Goal: Navigation & Orientation: Find specific page/section

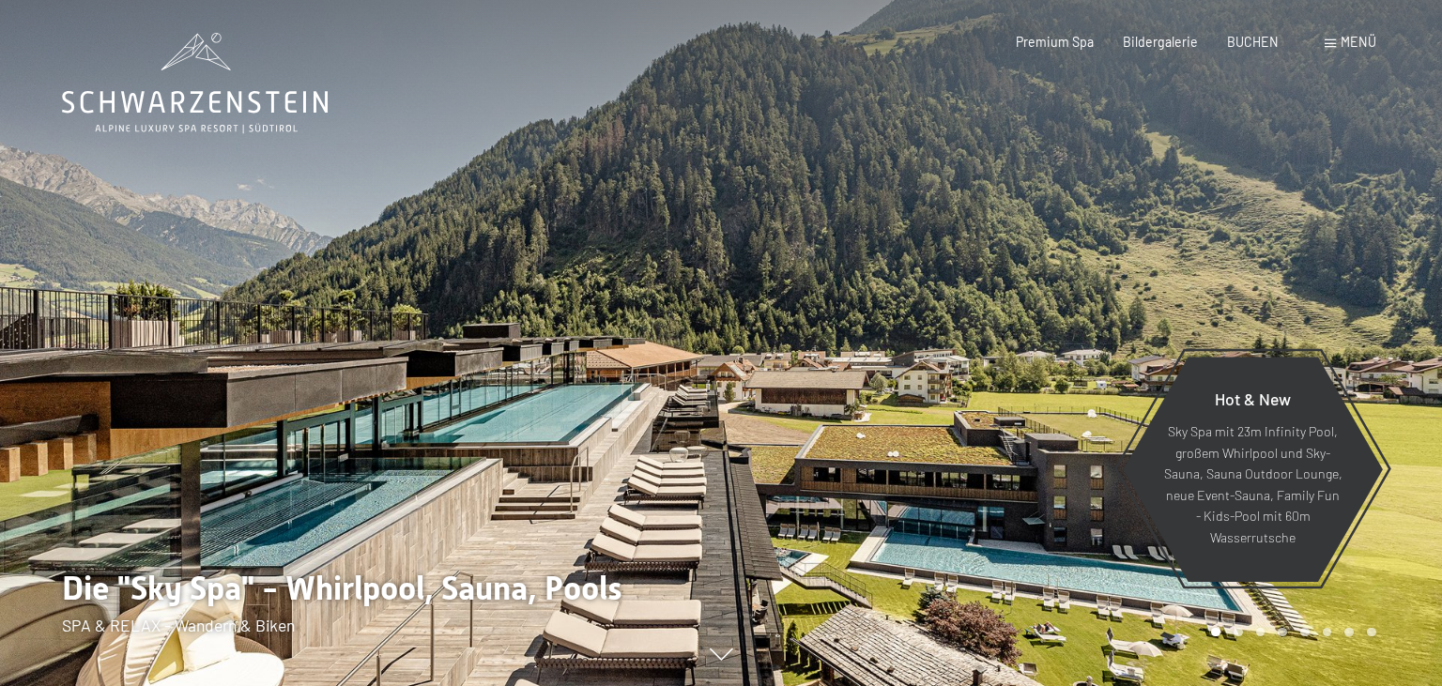
click at [783, 504] on div at bounding box center [1081, 343] width 721 height 686
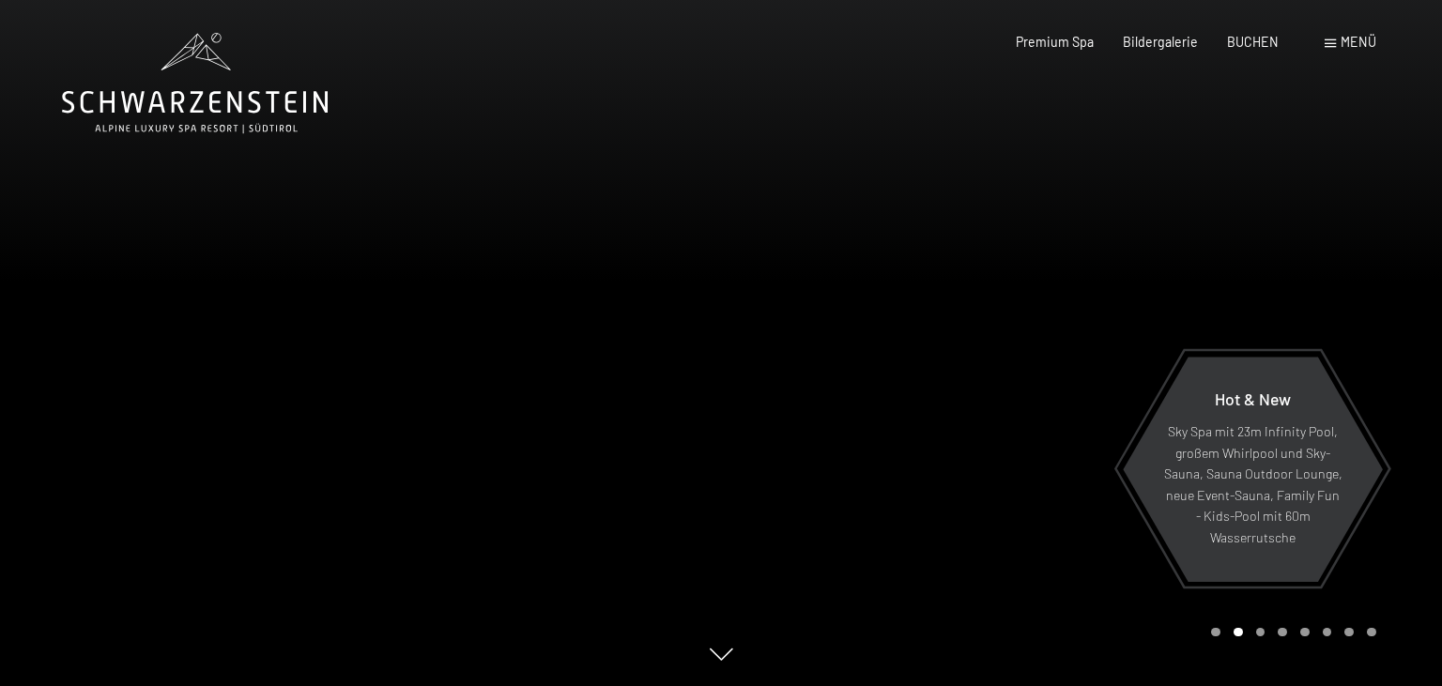
click at [1404, 415] on div at bounding box center [1081, 343] width 721 height 686
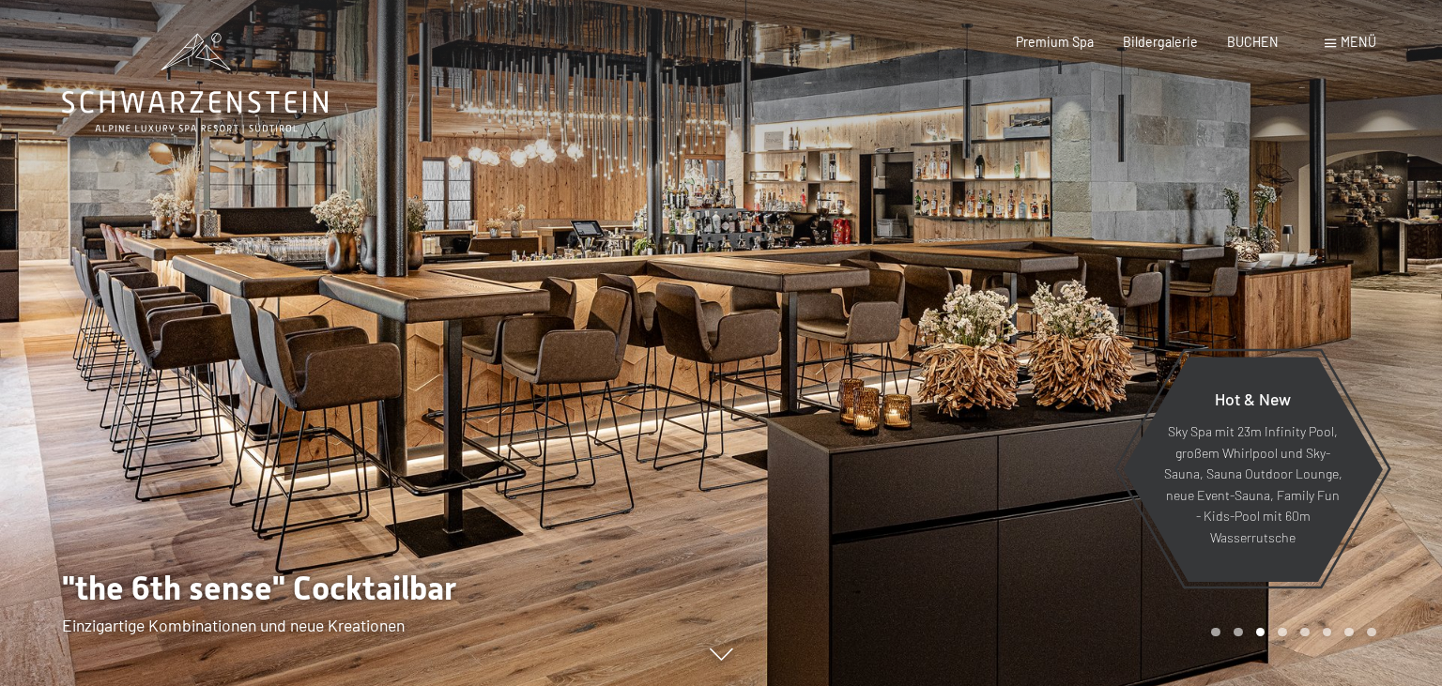
click at [1403, 411] on div at bounding box center [1081, 343] width 721 height 686
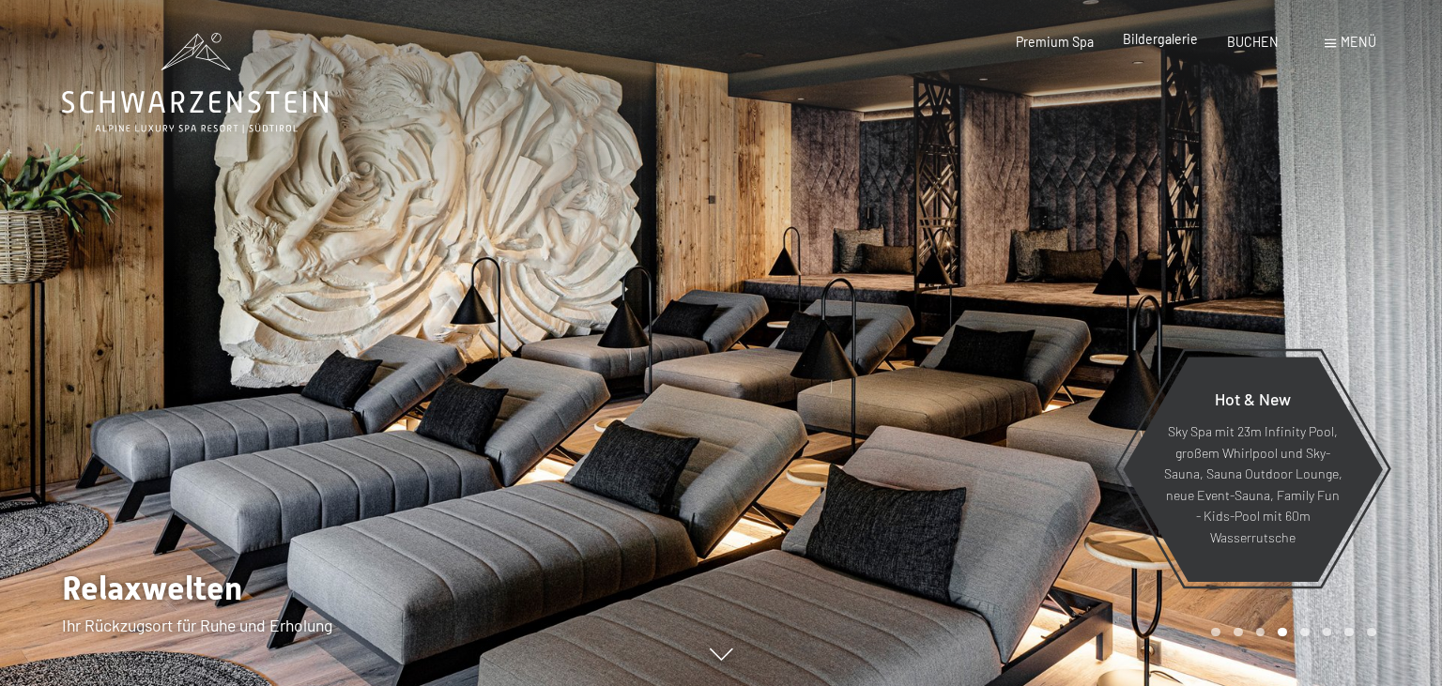
click at [1151, 42] on span "Bildergalerie" at bounding box center [1160, 39] width 75 height 16
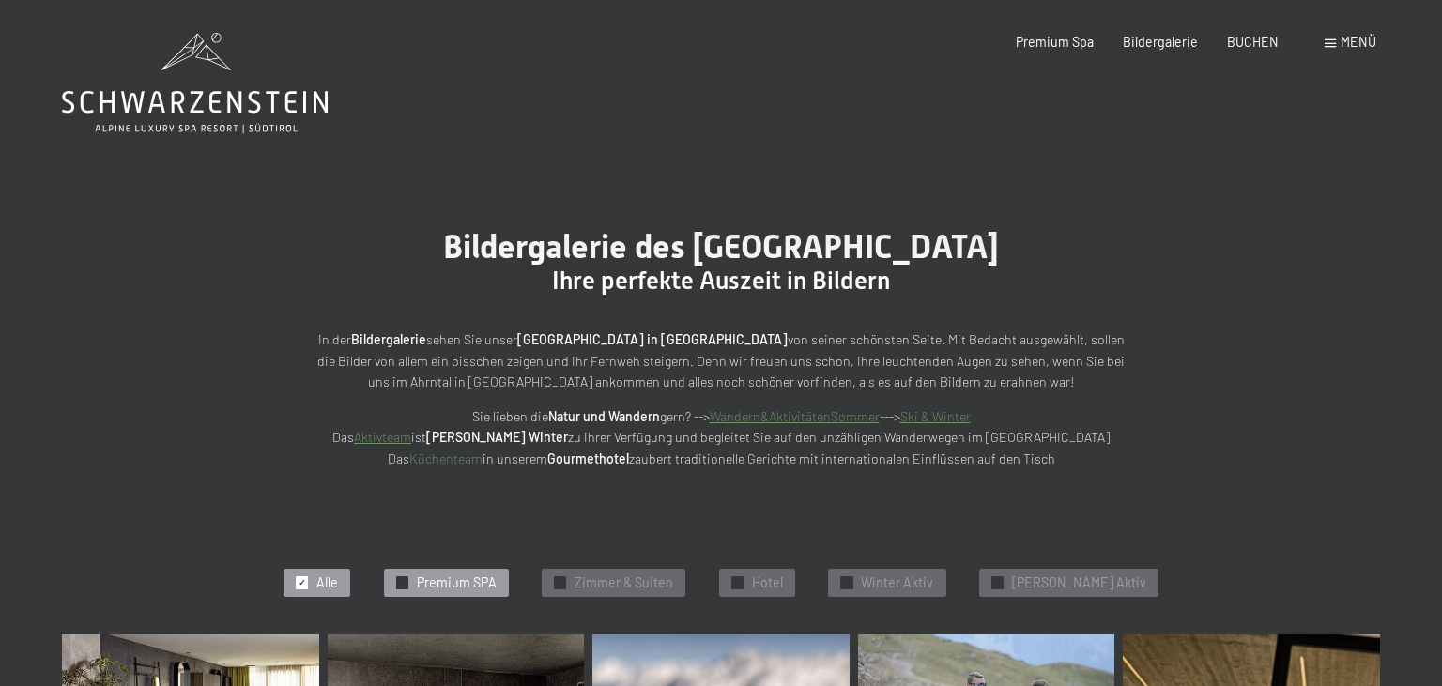
click at [496, 576] on span "Premium SPA" at bounding box center [457, 582] width 80 height 19
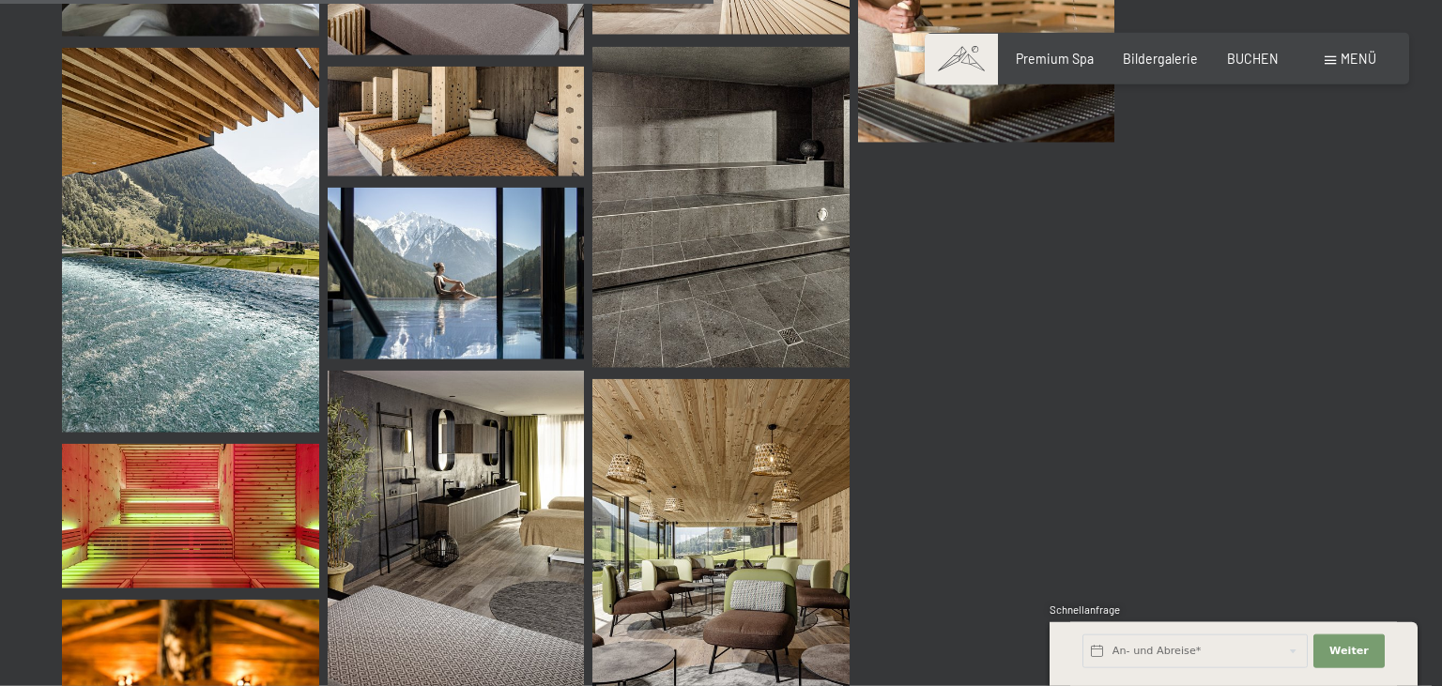
scroll to position [1656, 0]
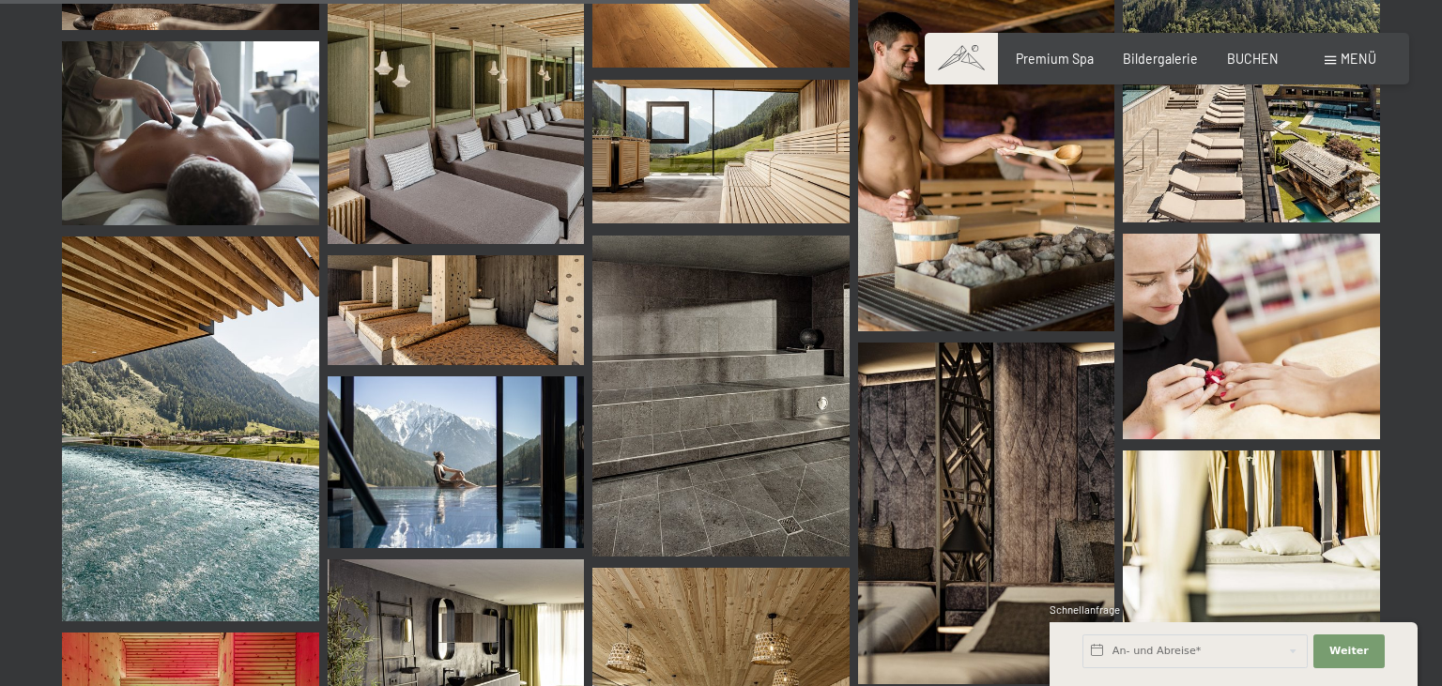
click at [471, 443] on img at bounding box center [456, 461] width 257 height 171
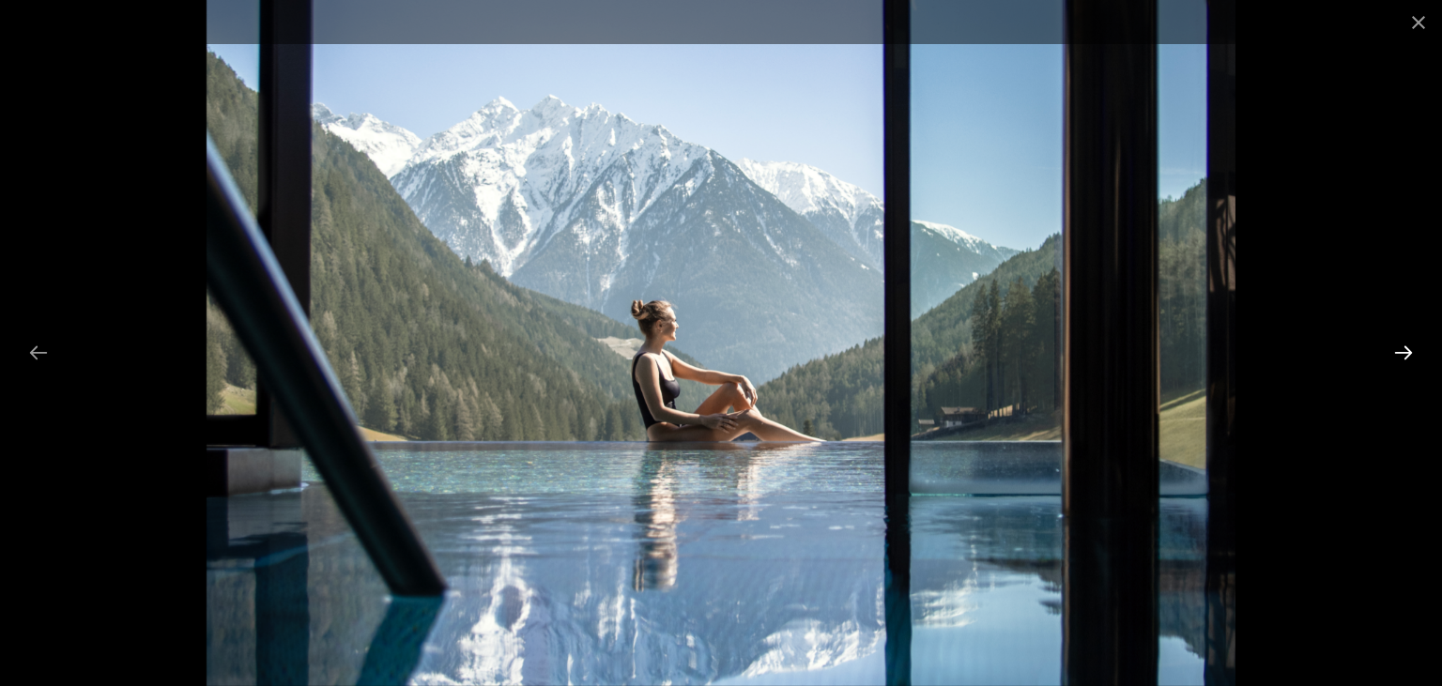
click at [1389, 351] on button "Next slide" at bounding box center [1402, 352] width 39 height 37
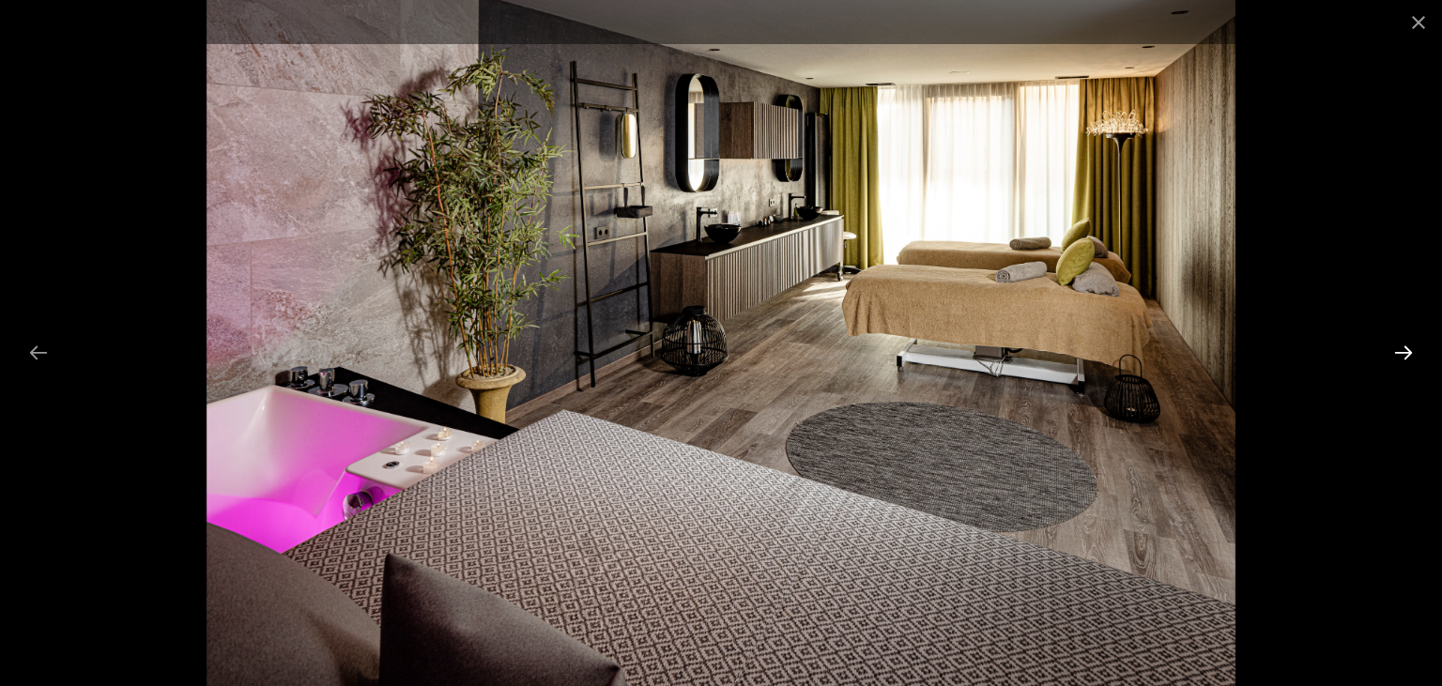
click at [1389, 351] on button "Next slide" at bounding box center [1402, 352] width 39 height 37
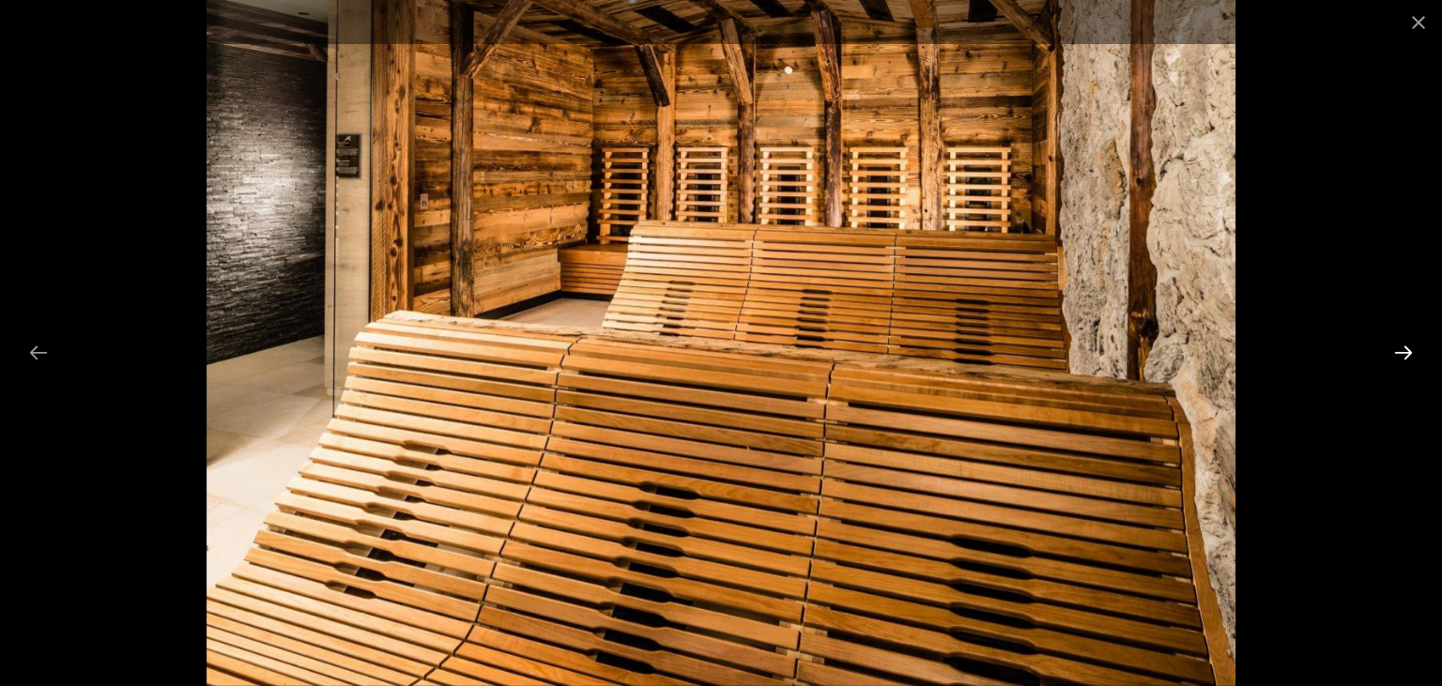
click at [1389, 350] on button "Next slide" at bounding box center [1402, 352] width 39 height 37
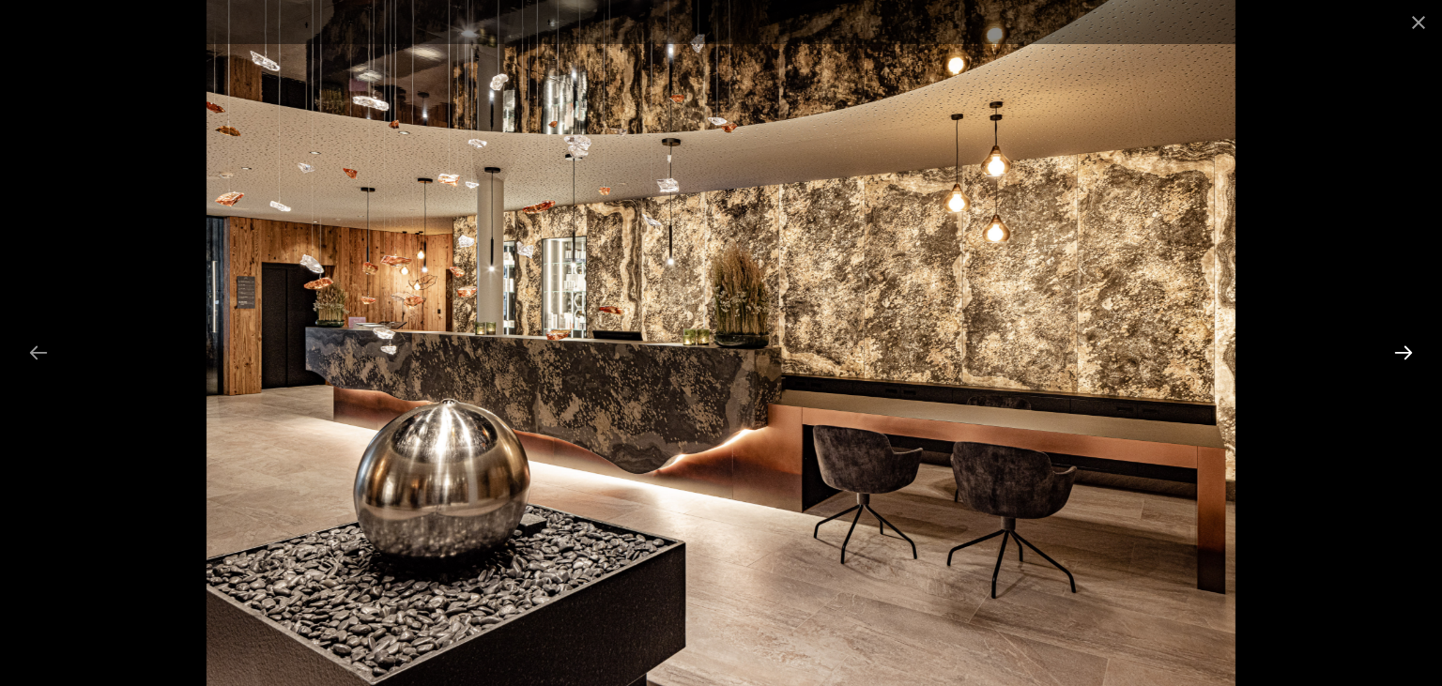
click at [1387, 349] on button "Next slide" at bounding box center [1402, 352] width 39 height 37
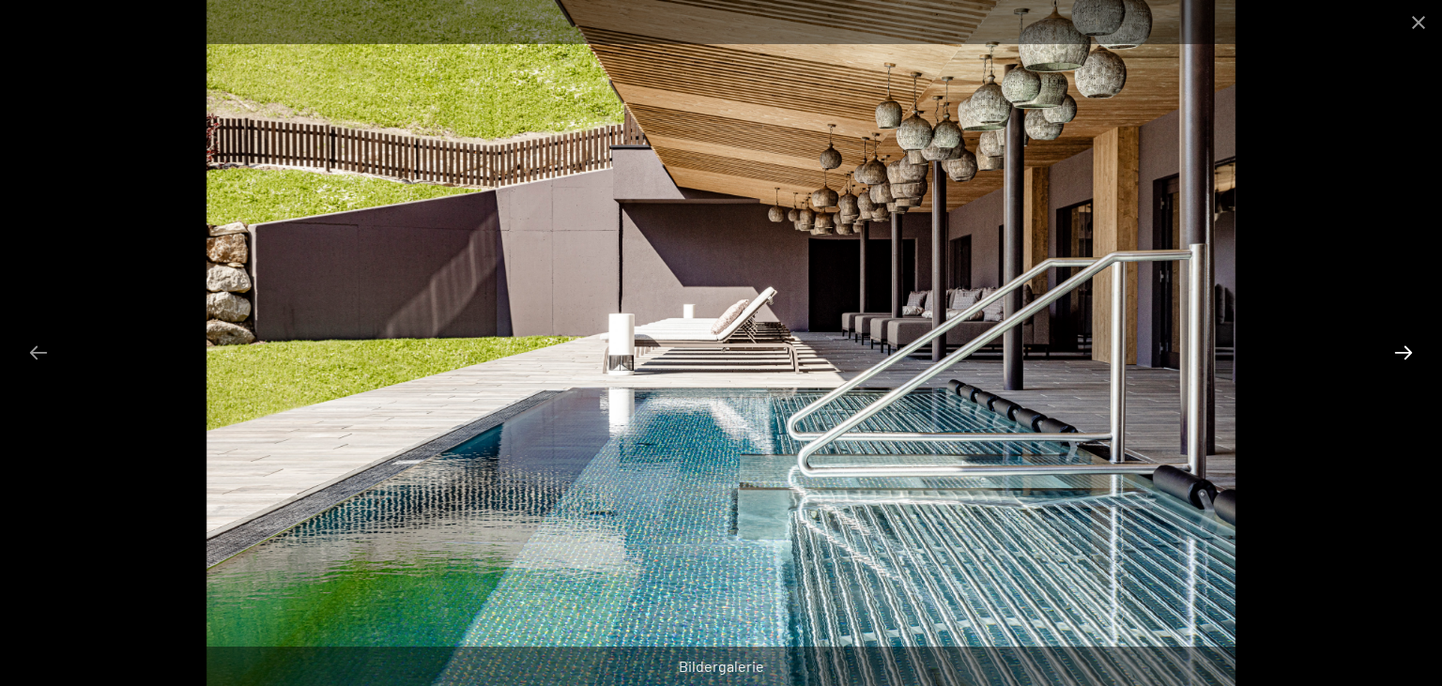
click at [1410, 351] on button "Next slide" at bounding box center [1402, 352] width 39 height 37
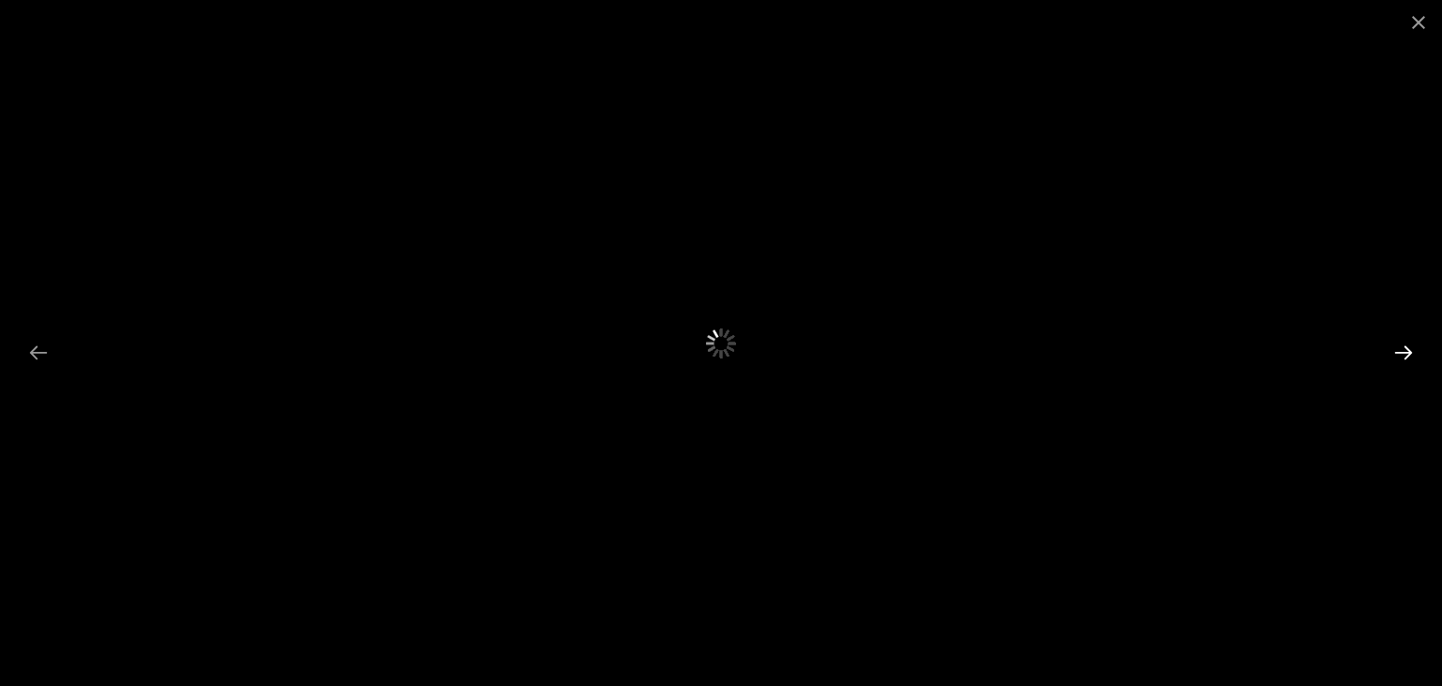
click at [1410, 351] on button "Next slide" at bounding box center [1402, 352] width 39 height 37
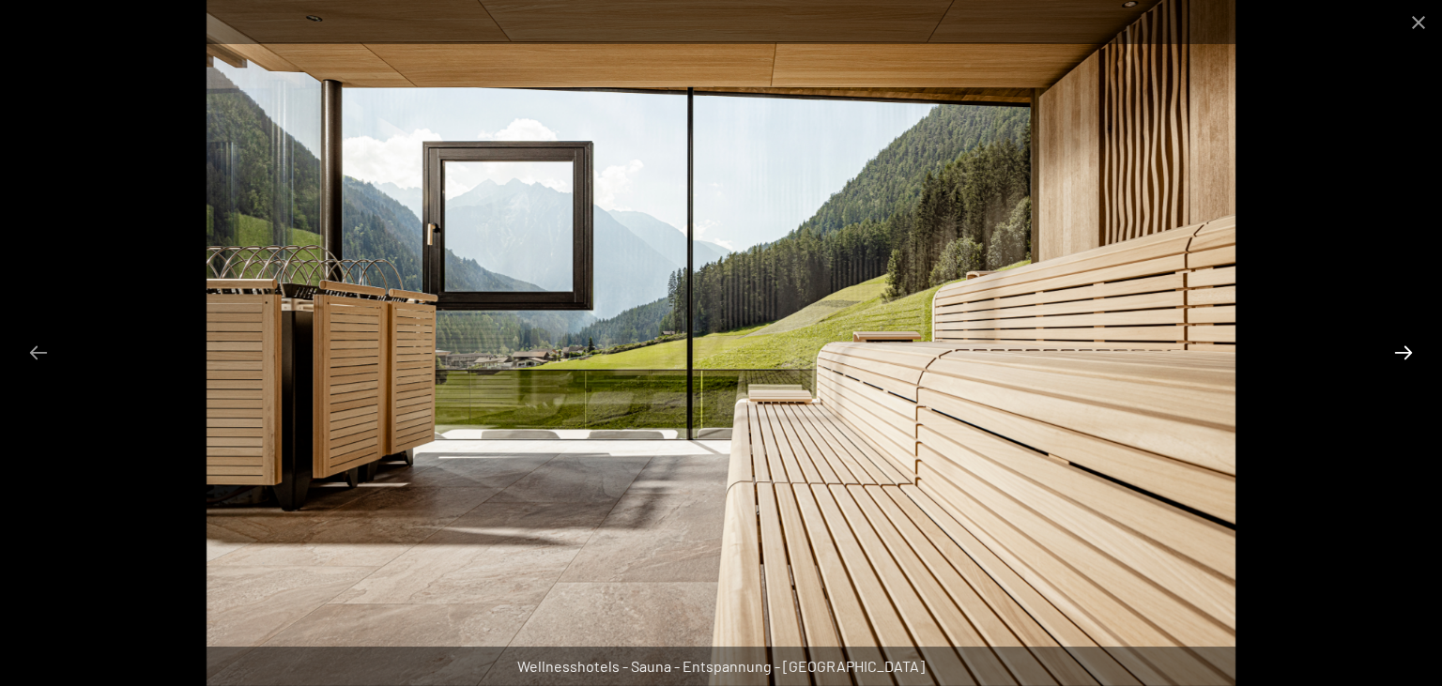
click at [1390, 357] on button "Next slide" at bounding box center [1402, 352] width 39 height 37
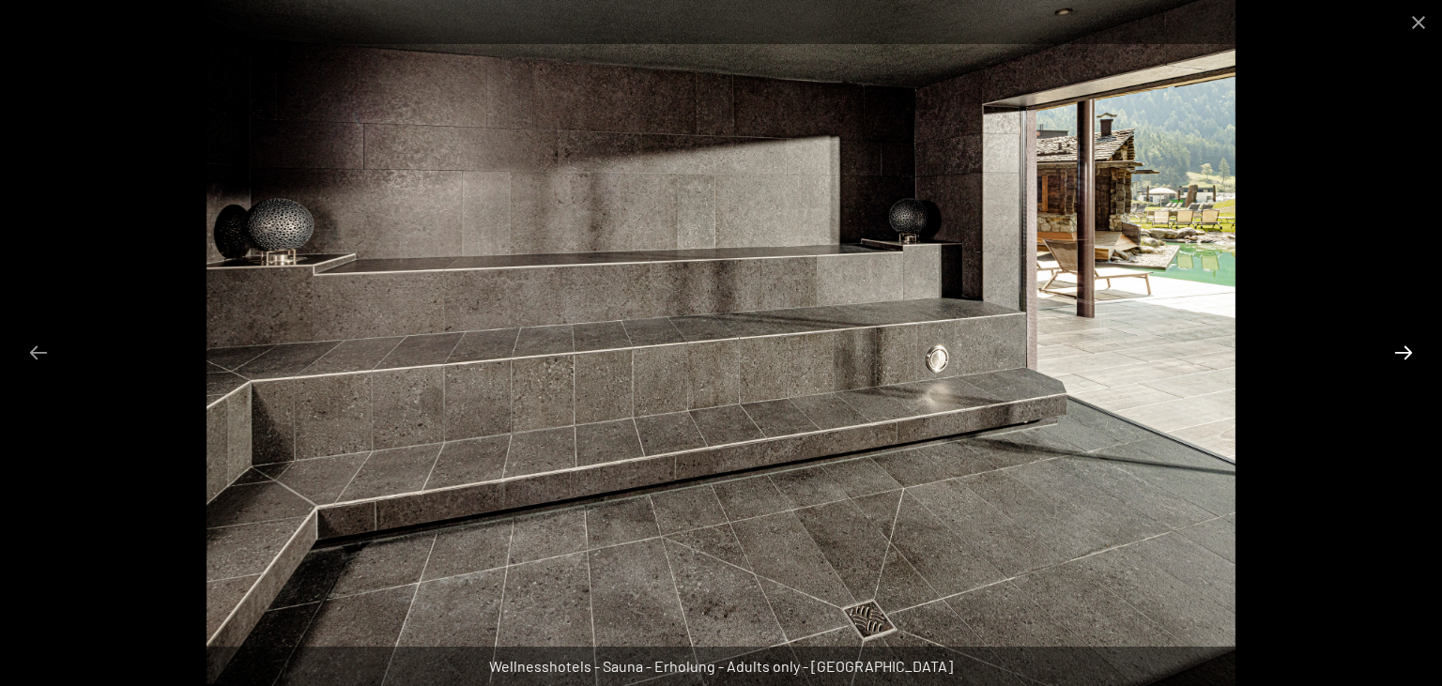
click at [1399, 346] on button "Next slide" at bounding box center [1402, 352] width 39 height 37
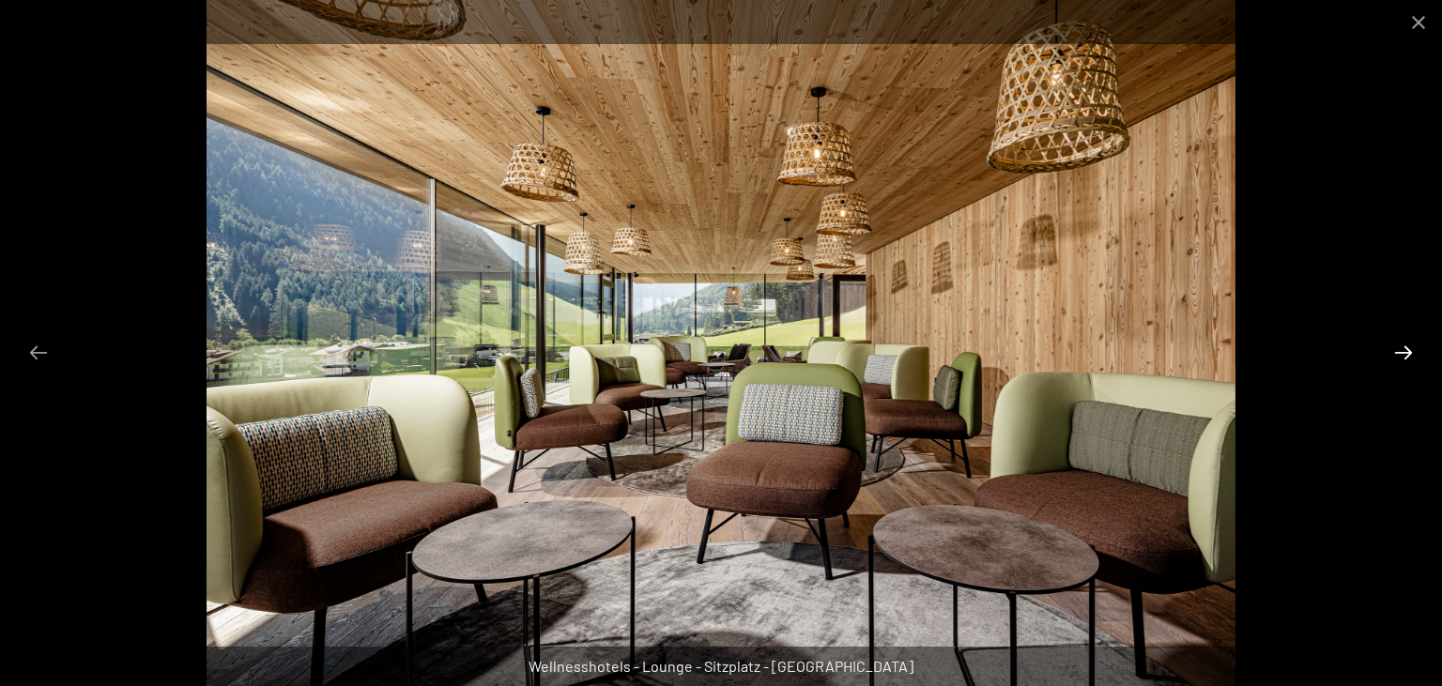
click at [1399, 344] on button "Next slide" at bounding box center [1402, 352] width 39 height 37
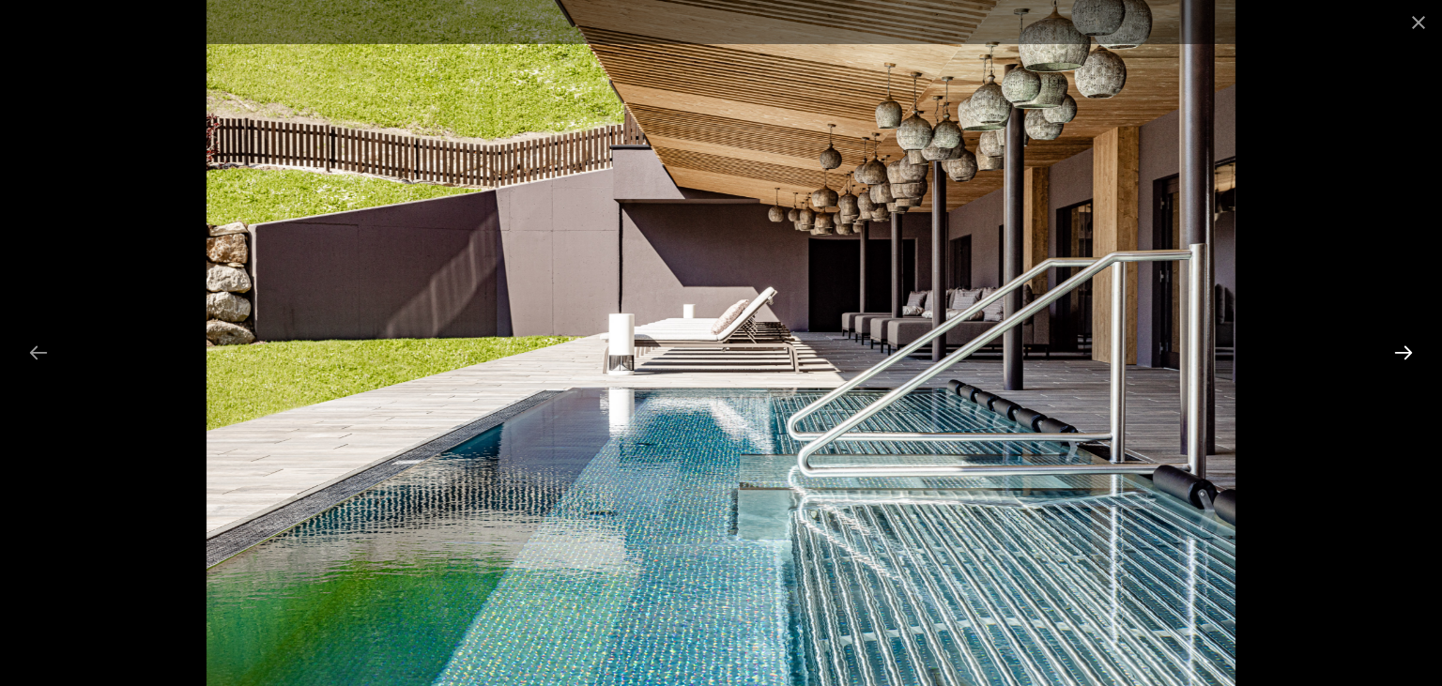
click at [1399, 344] on button "Next slide" at bounding box center [1402, 352] width 39 height 37
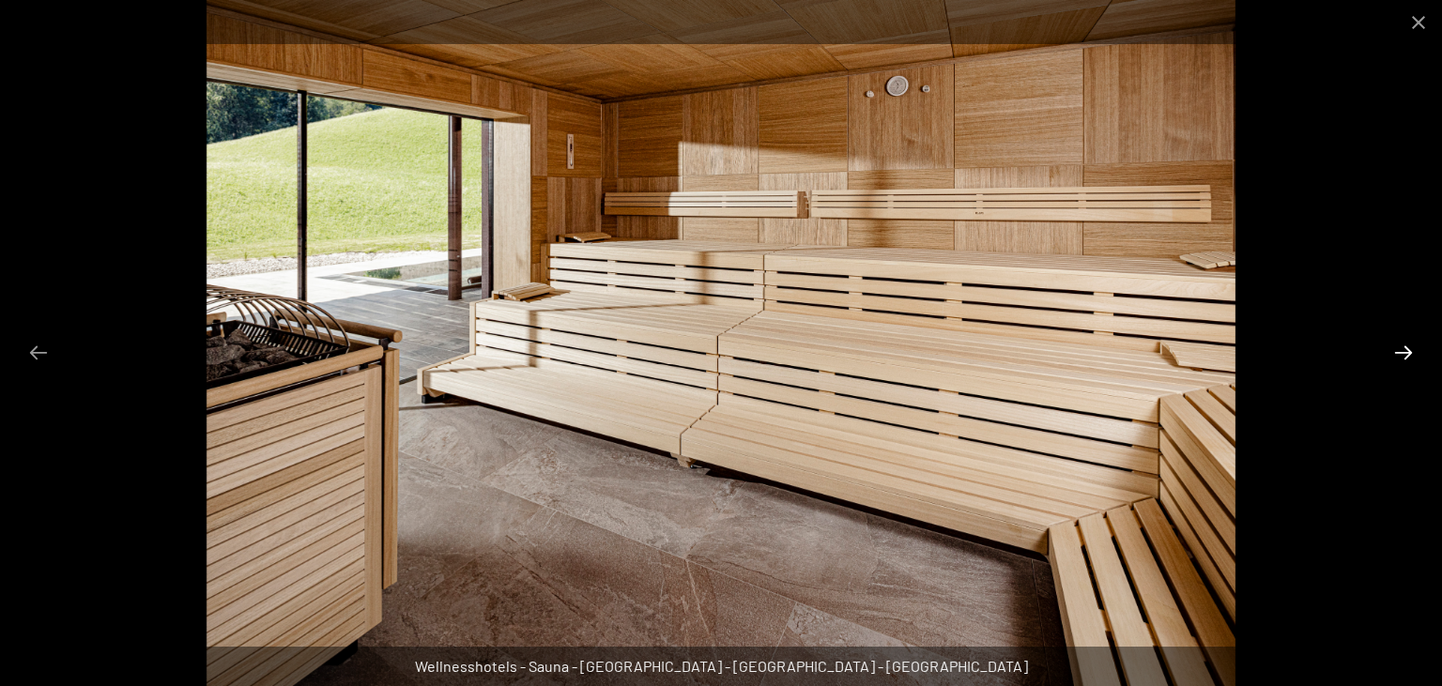
click at [1399, 344] on button "Next slide" at bounding box center [1402, 352] width 39 height 37
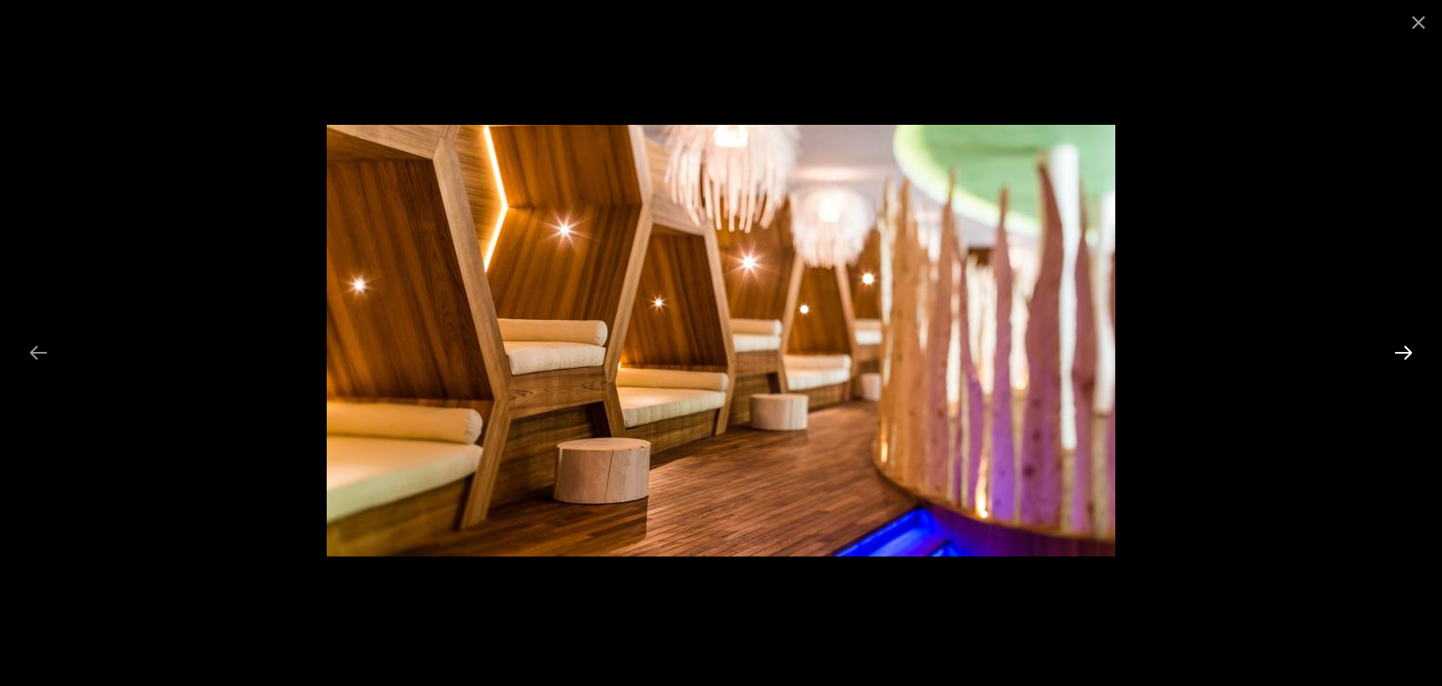
click at [1399, 344] on button "Next slide" at bounding box center [1402, 352] width 39 height 37
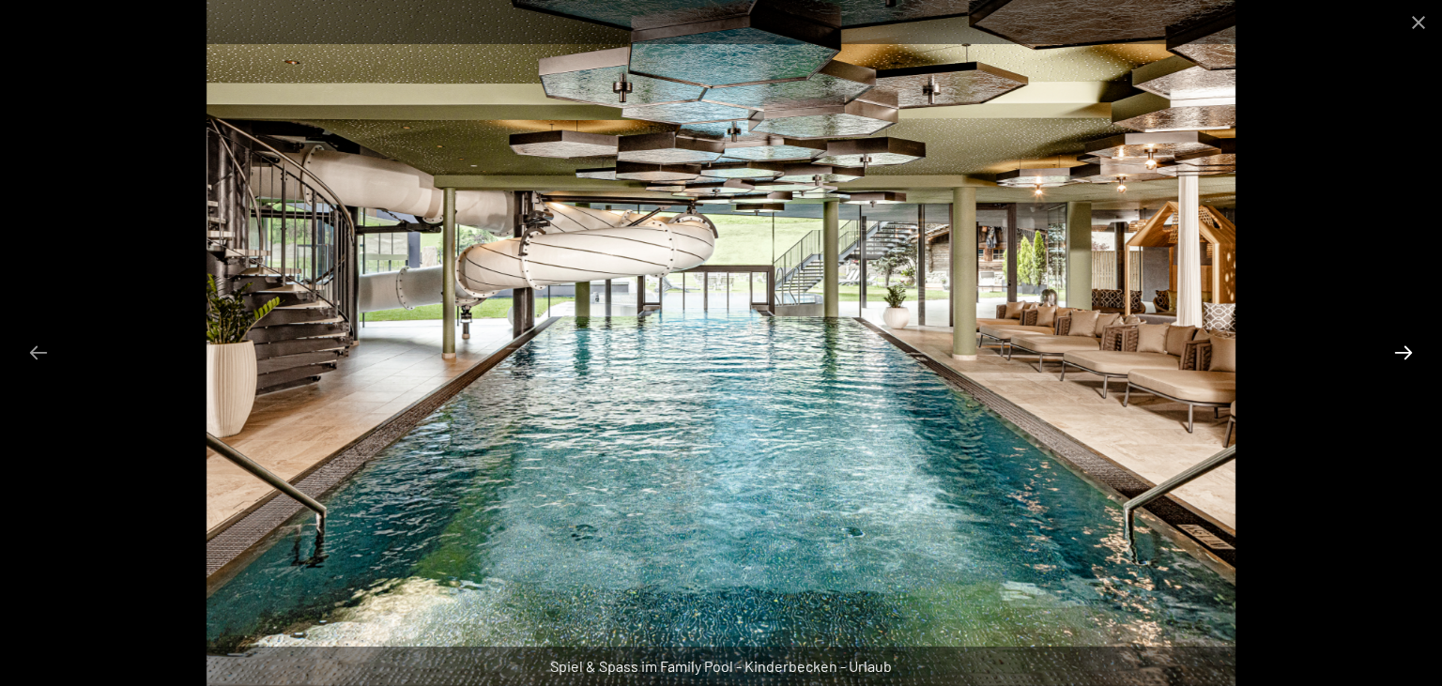
click at [1399, 344] on button "Next slide" at bounding box center [1402, 352] width 39 height 37
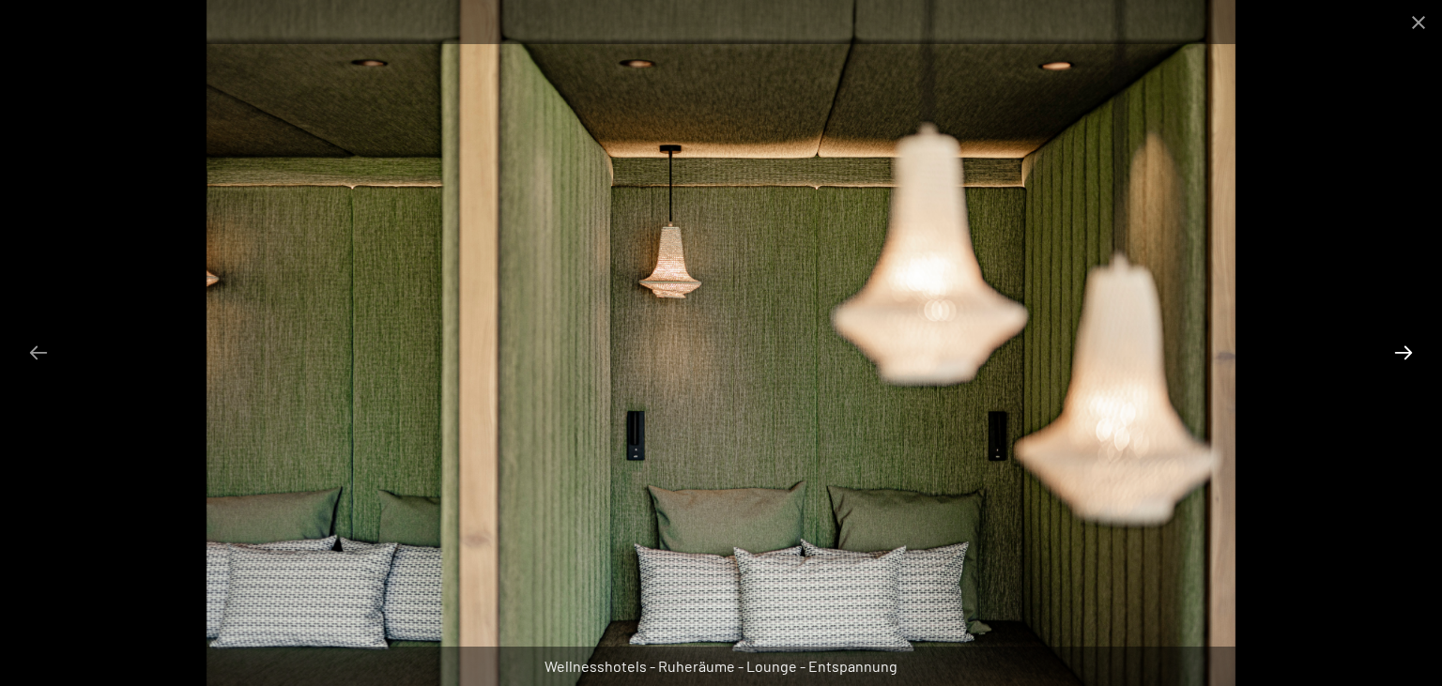
click at [1399, 344] on button "Next slide" at bounding box center [1402, 352] width 39 height 37
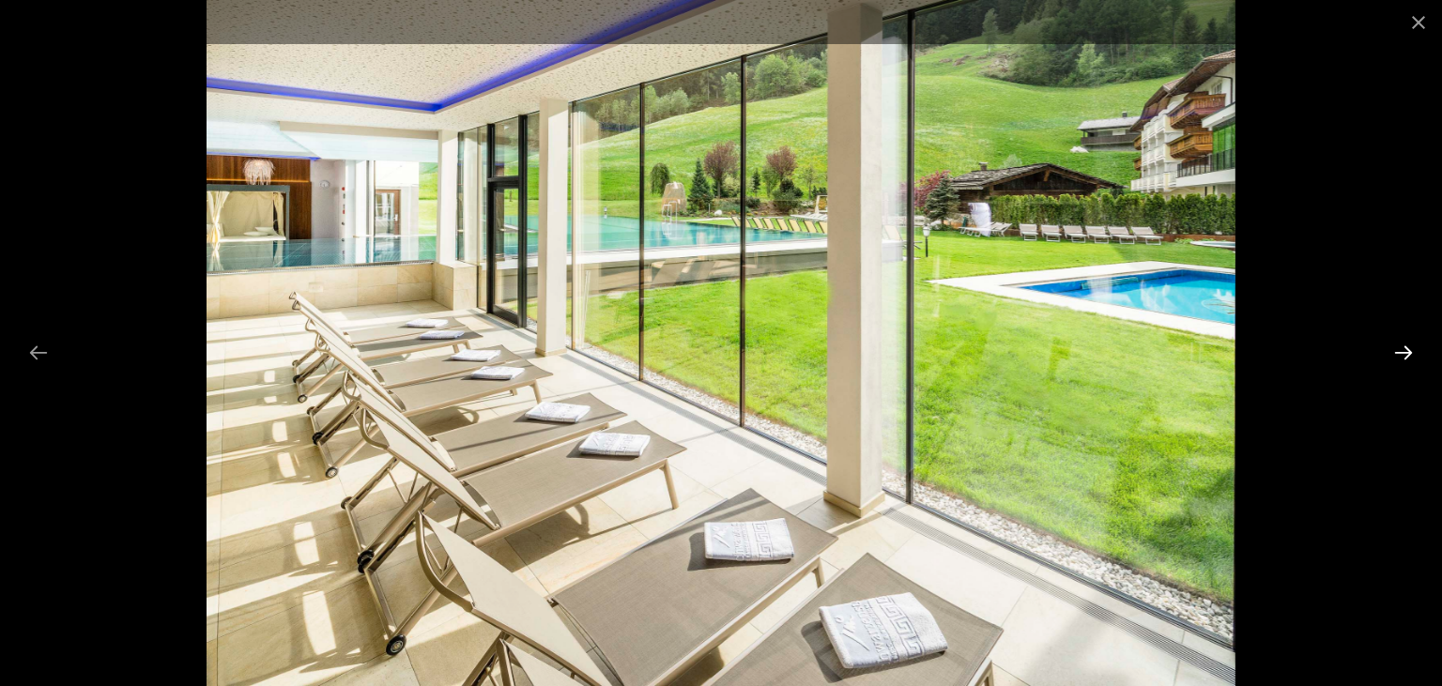
click at [1399, 344] on button "Next slide" at bounding box center [1402, 352] width 39 height 37
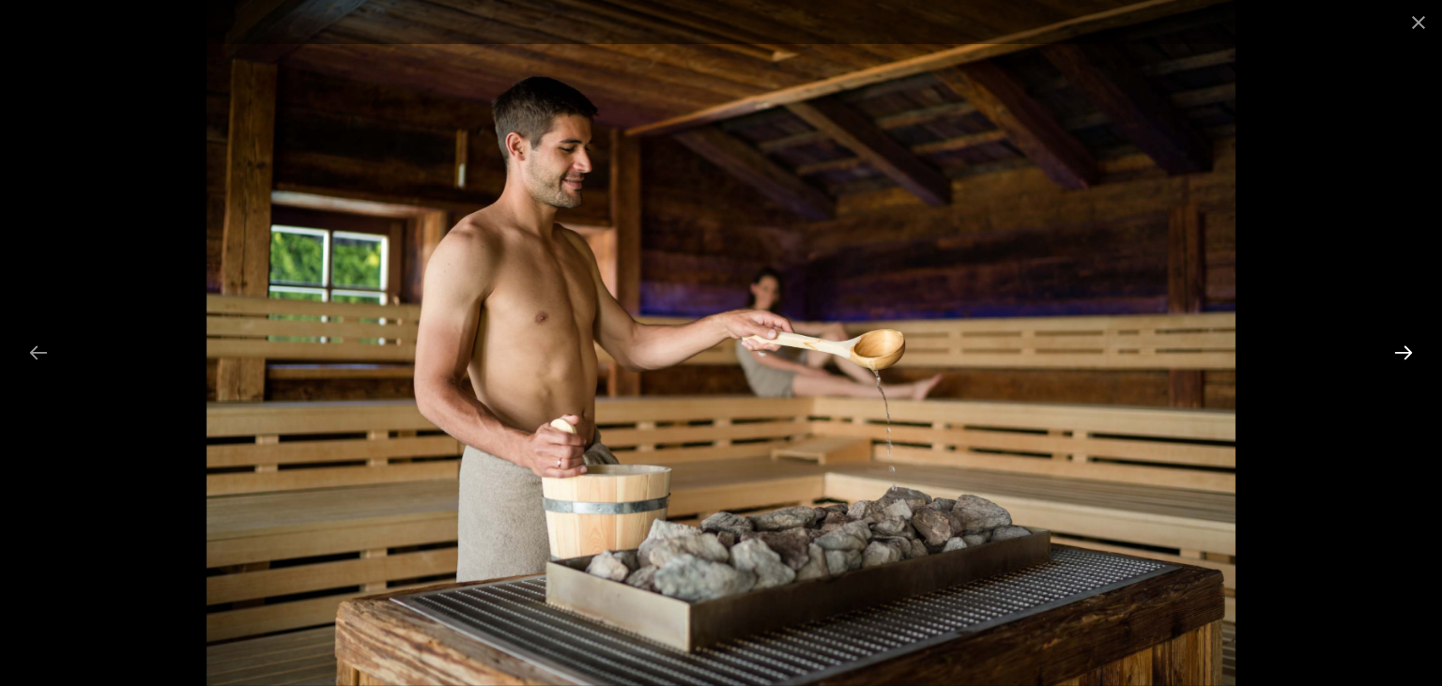
click at [1399, 344] on button "Next slide" at bounding box center [1402, 352] width 39 height 37
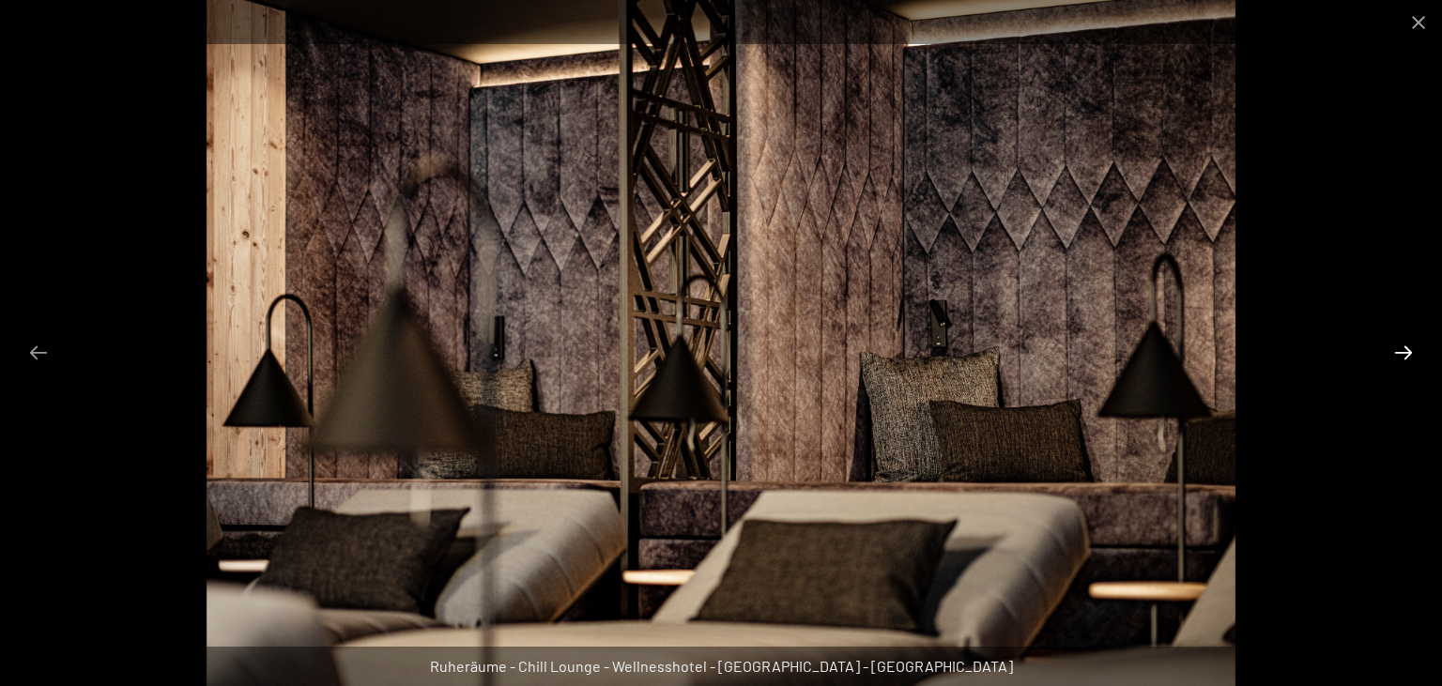
click at [1399, 344] on button "Next slide" at bounding box center [1402, 352] width 39 height 37
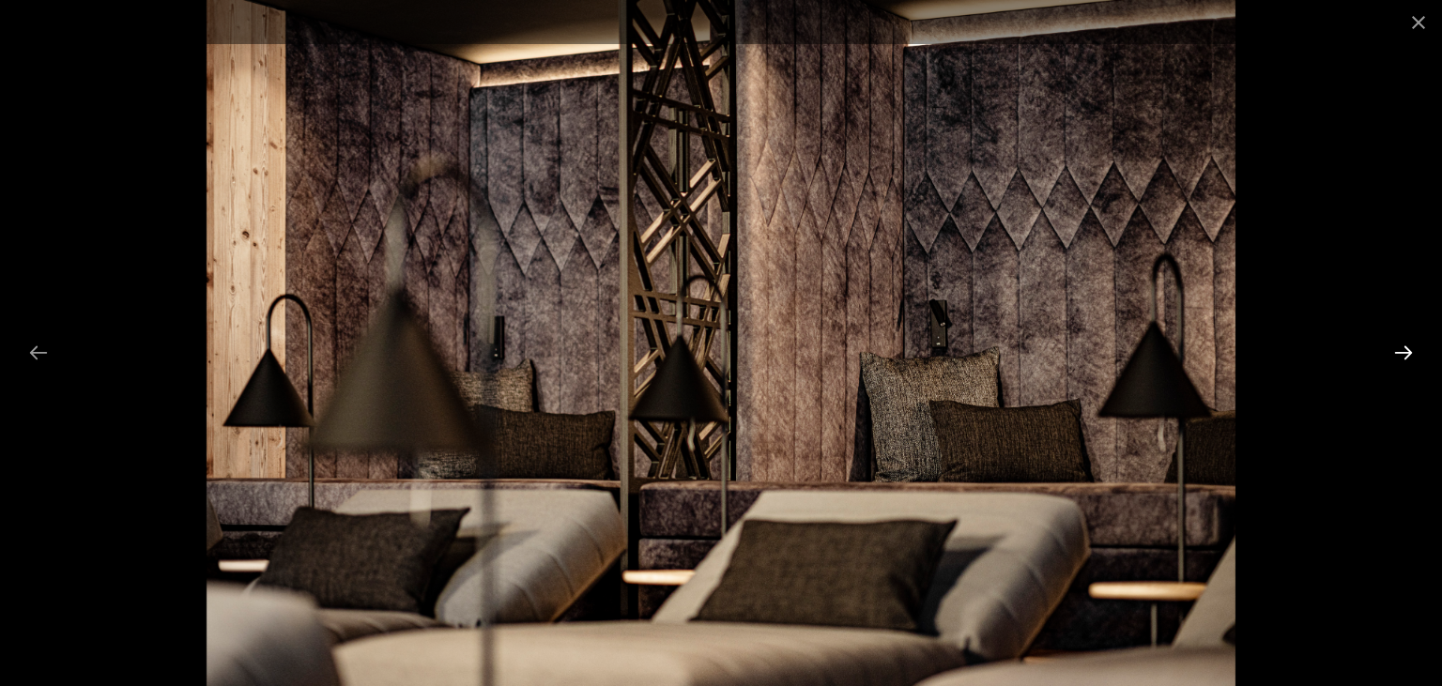
click at [1399, 344] on button "Next slide" at bounding box center [1402, 352] width 39 height 37
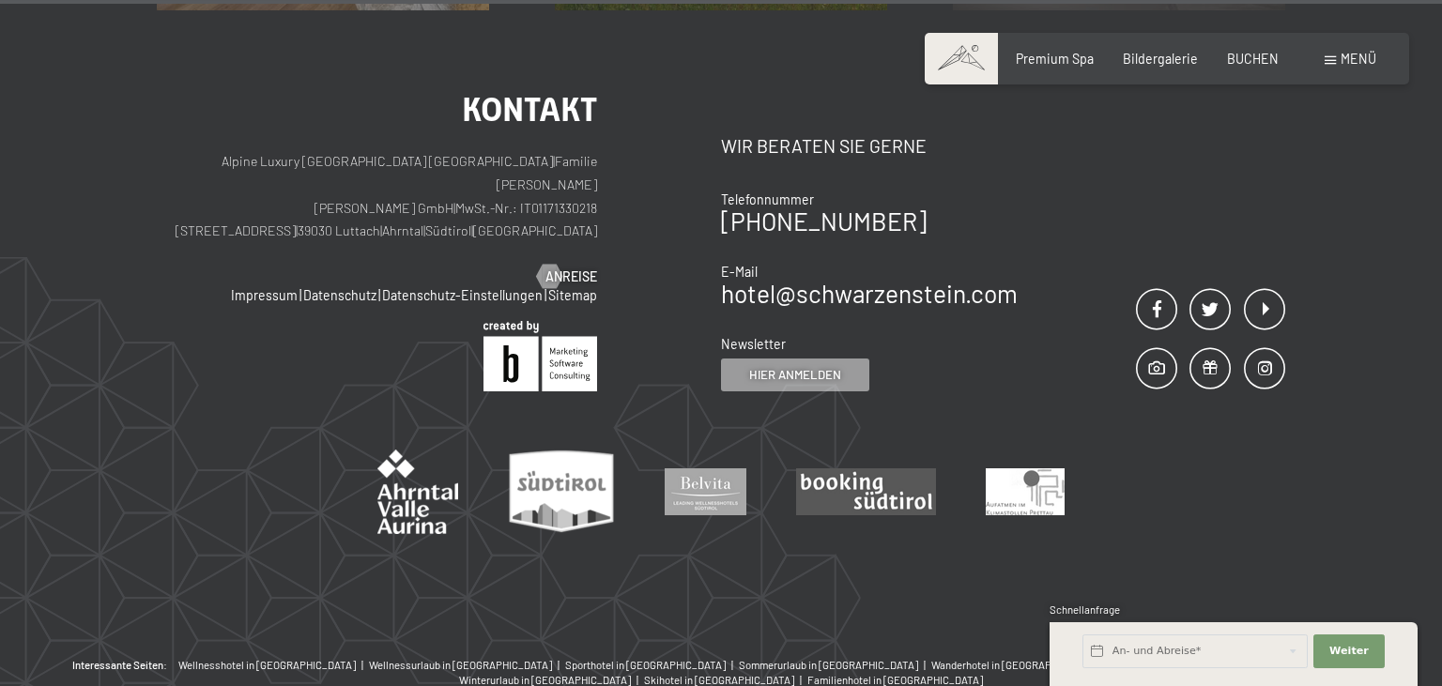
scroll to position [9324, 0]
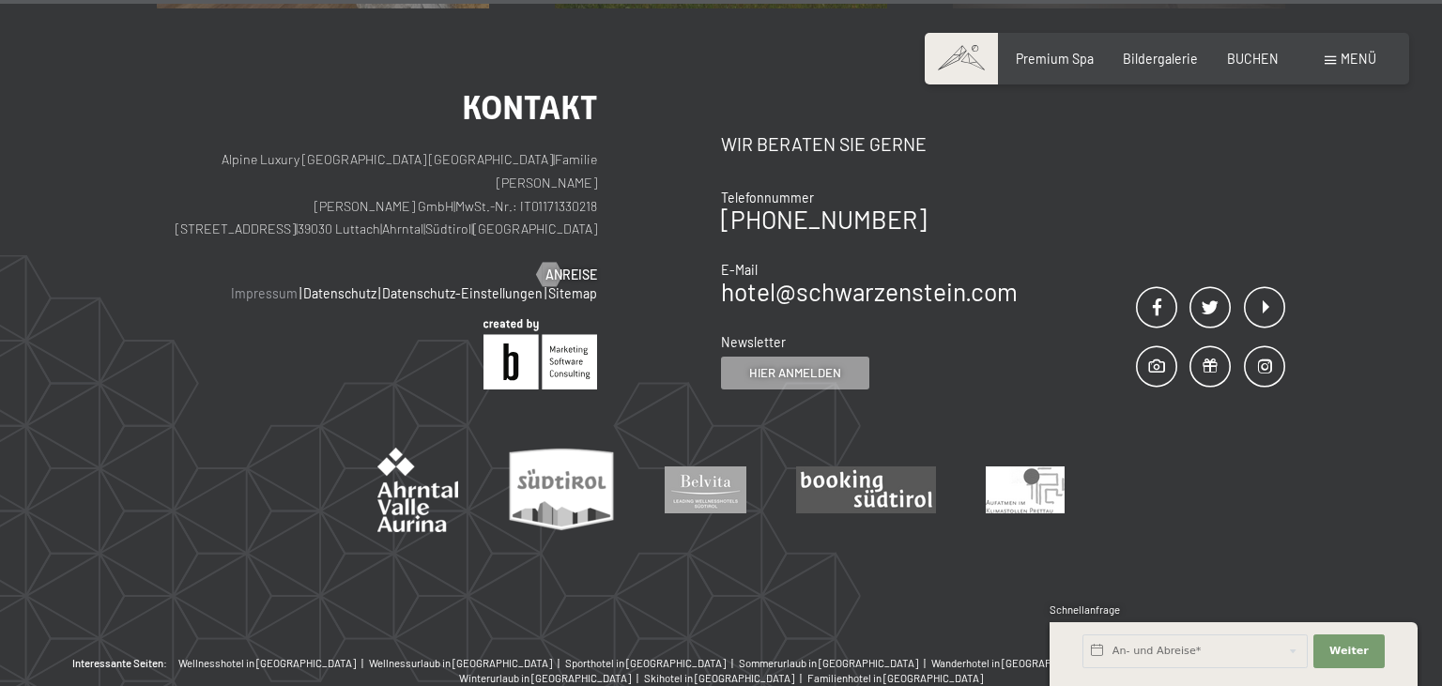
click at [285, 285] on link "Impressum" at bounding box center [264, 293] width 67 height 16
